Goal: Navigation & Orientation: Find specific page/section

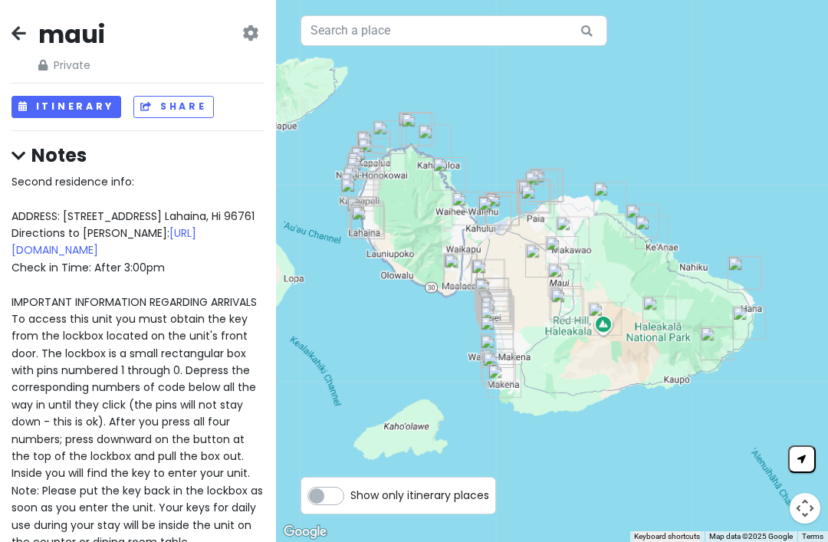
scroll to position [7281, 0]
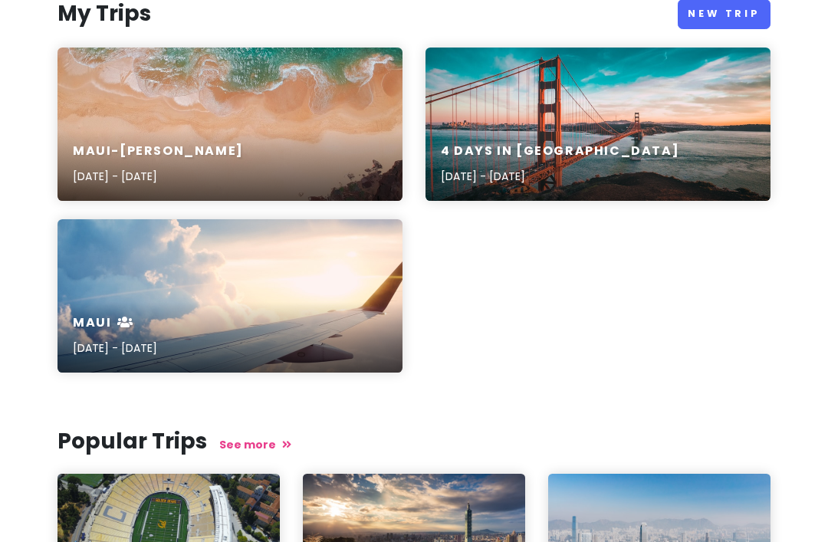
scroll to position [196, 0]
click at [136, 301] on div "maui [DATE] - [DATE]" at bounding box center [230, 336] width 345 height 73
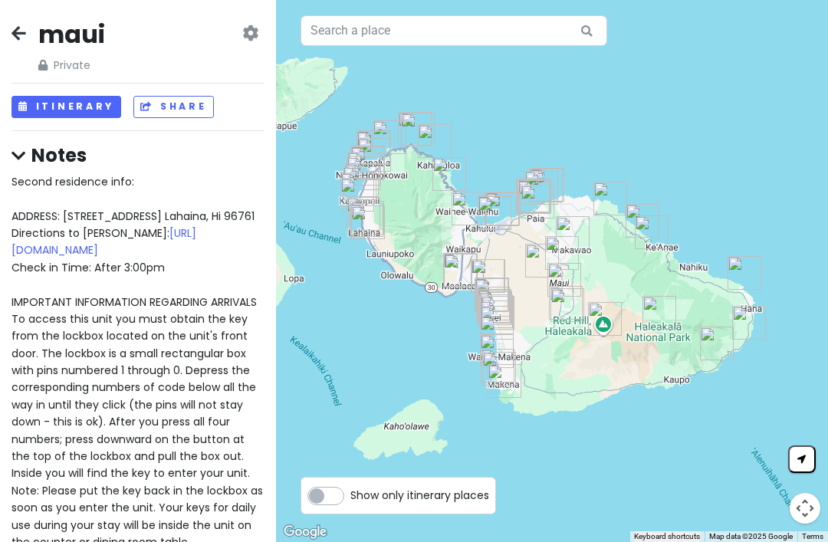
click at [5, 23] on div "maui Private Change Dates Make a Copy Delete Trip Give Feedback 💡 Support Scout…" at bounding box center [138, 271] width 276 height 542
click at [12, 33] on icon at bounding box center [19, 33] width 15 height 12
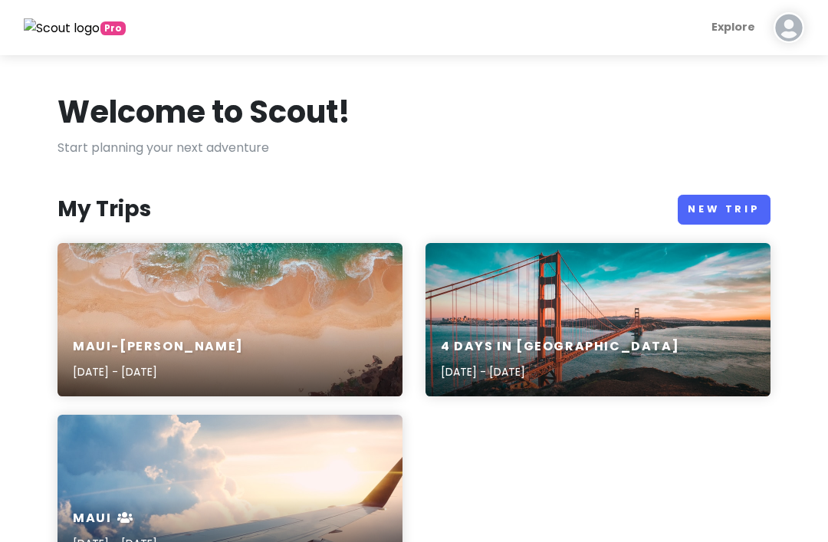
click at [97, 313] on div "Maui-Kihei Trip [DATE] - [DATE]" at bounding box center [230, 319] width 345 height 153
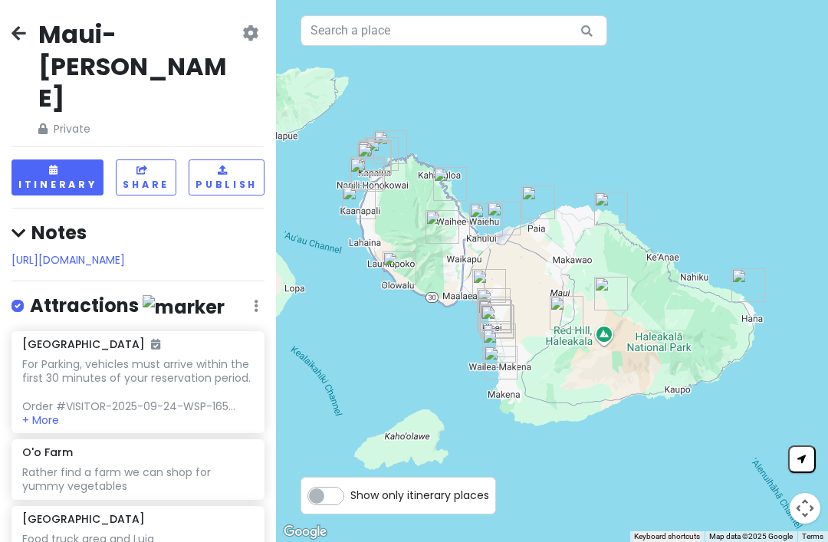
click at [54, 159] on button "Itinerary" at bounding box center [58, 177] width 92 height 36
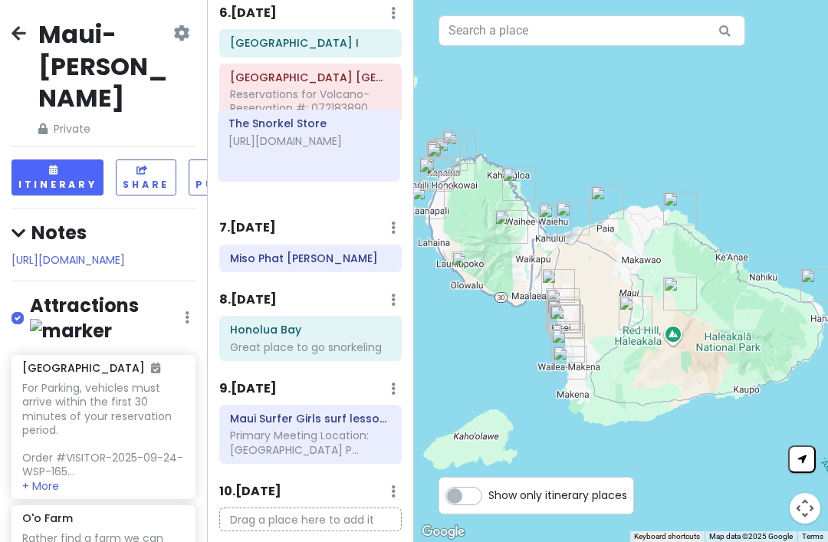
scroll to position [551, 5]
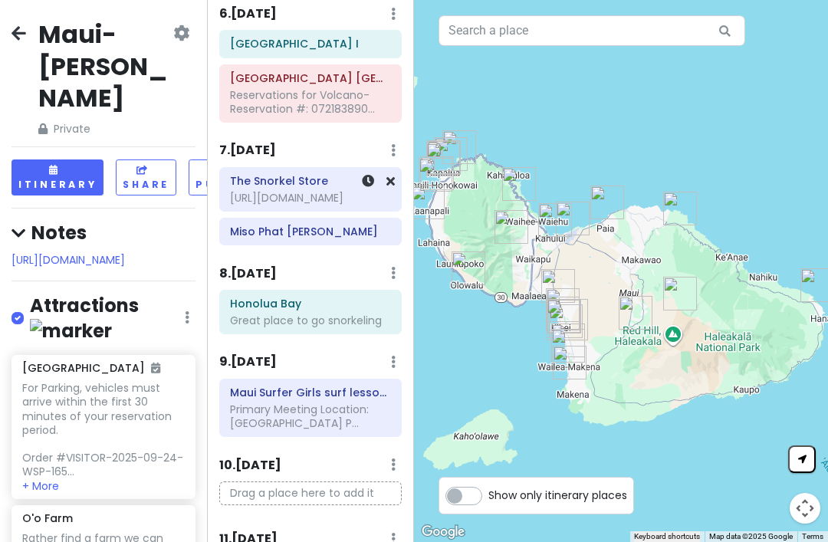
click at [248, 174] on h6 "The Snorkel Store" at bounding box center [310, 181] width 161 height 14
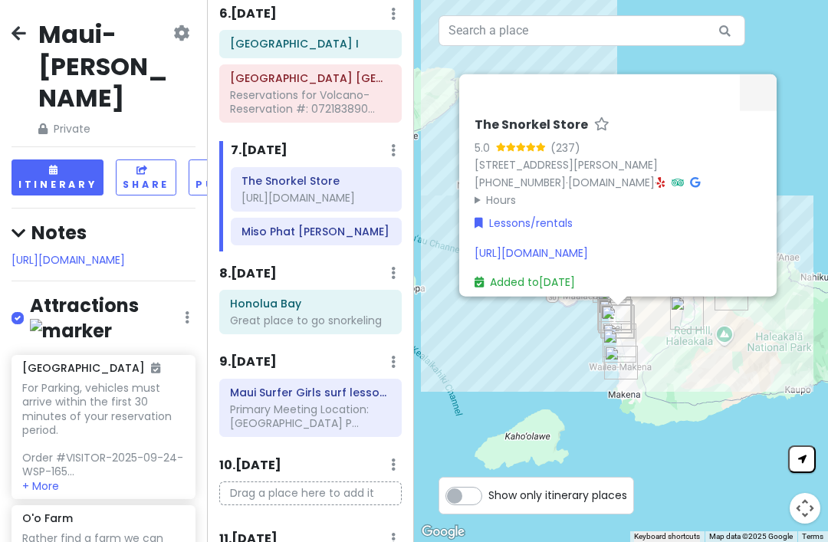
click at [588, 260] on link "[URL][DOMAIN_NAME]" at bounding box center [531, 252] width 113 height 15
